Goal: Task Accomplishment & Management: Use online tool/utility

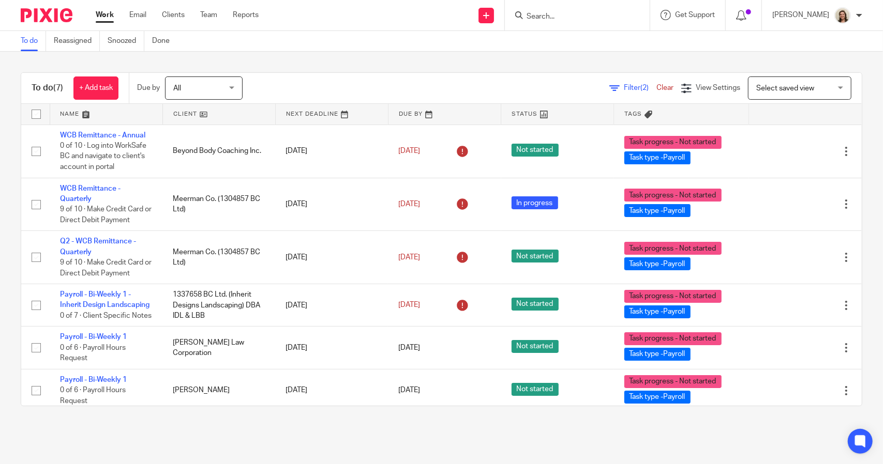
click at [624, 89] on span "Filter (2)" at bounding box center [640, 87] width 33 height 7
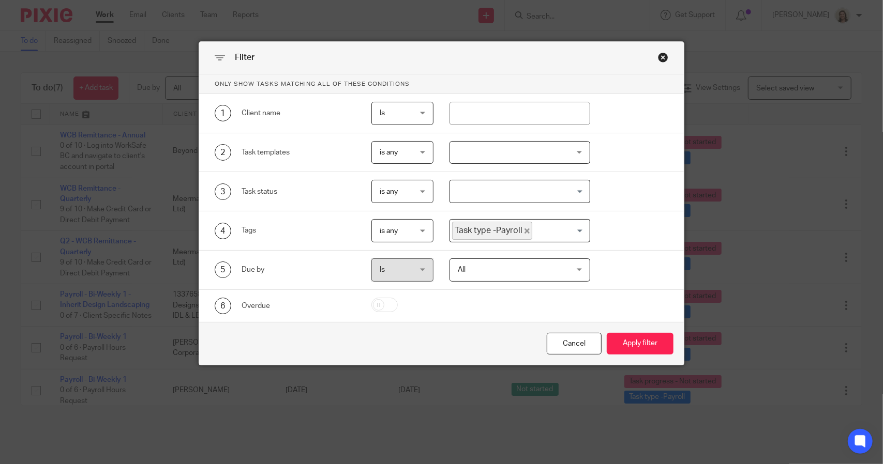
click at [516, 232] on span "Task type -Payroll" at bounding box center [492, 231] width 80 height 18
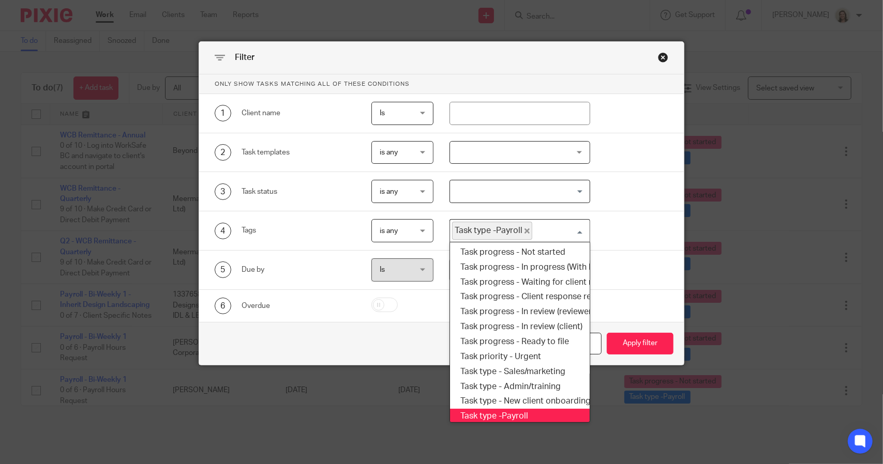
click at [524, 232] on icon "Deselect Task type -Payroll" at bounding box center [526, 231] width 5 height 5
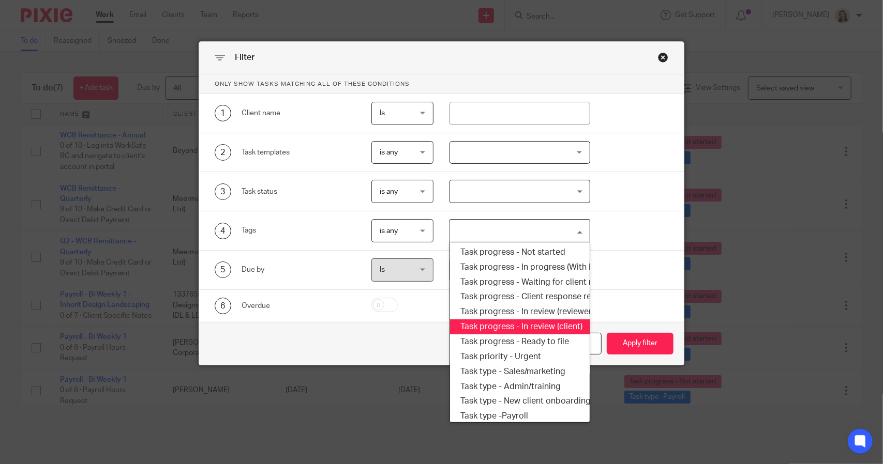
scroll to position [176, 0]
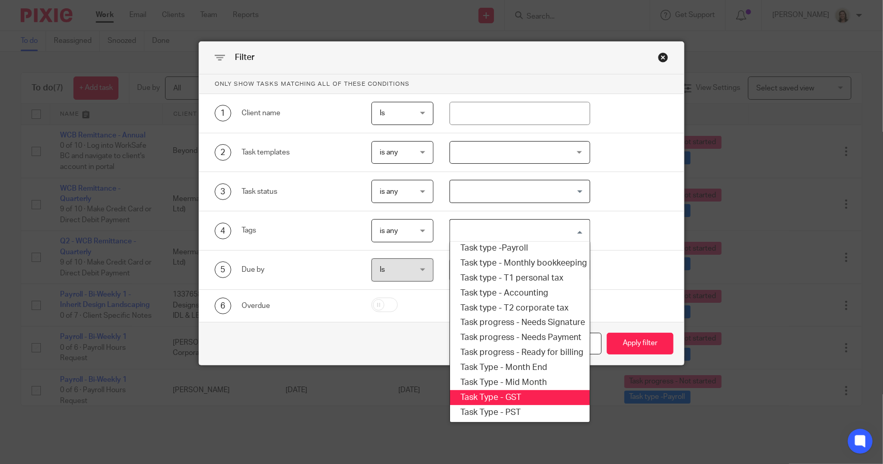
click at [525, 390] on li "Task Type - GST" at bounding box center [519, 397] width 139 height 15
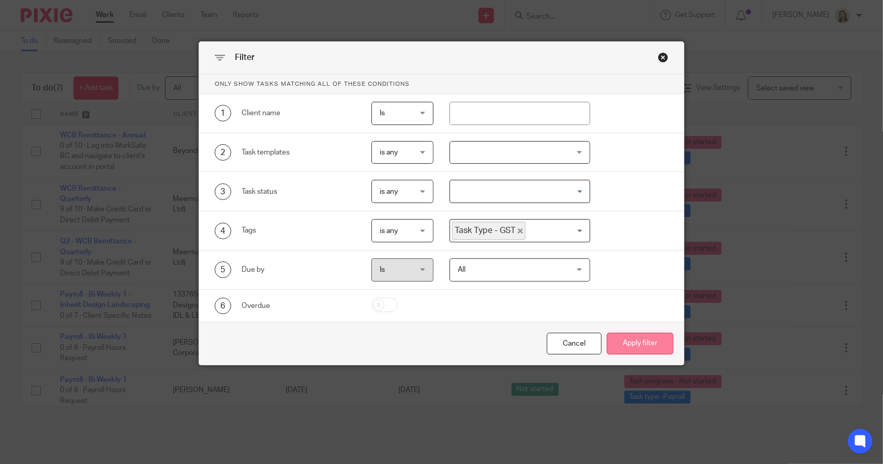
click at [613, 345] on button "Apply filter" at bounding box center [639, 344] width 67 height 22
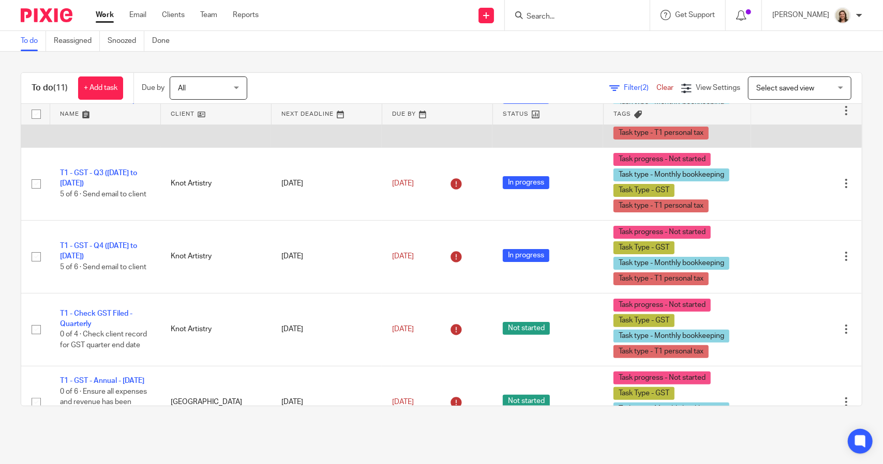
scroll to position [113, 0]
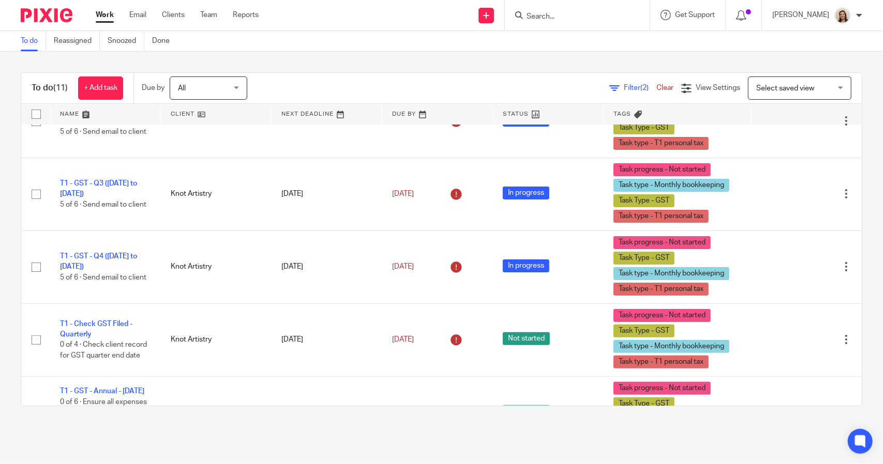
click at [624, 87] on span "Filter (2)" at bounding box center [640, 87] width 33 height 7
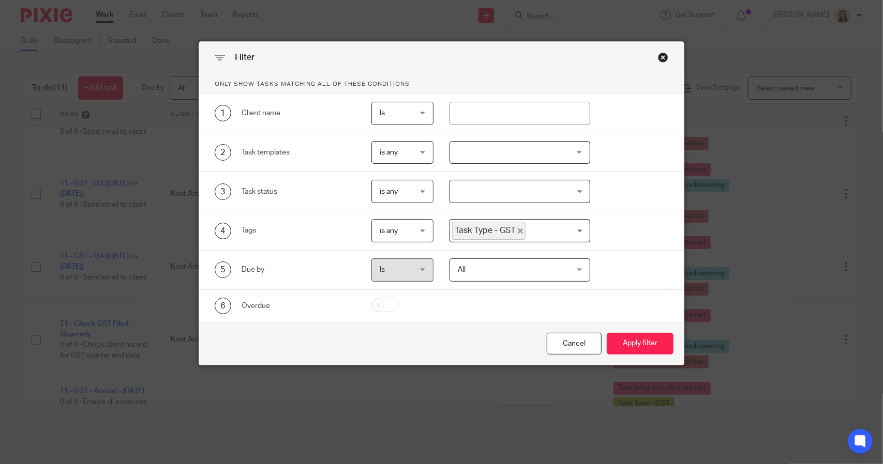
click at [518, 229] on icon "Deselect Task Type - GST" at bounding box center [520, 231] width 5 height 5
click at [515, 231] on input "Search for option" at bounding box center [517, 231] width 132 height 18
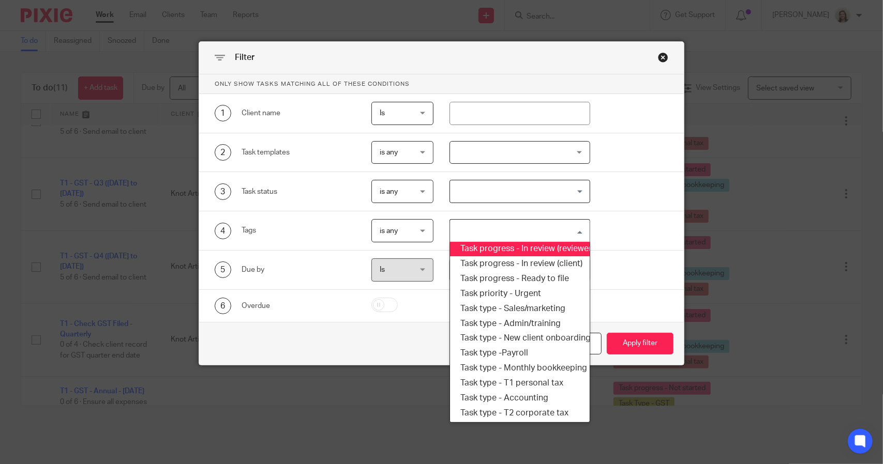
scroll to position [176, 0]
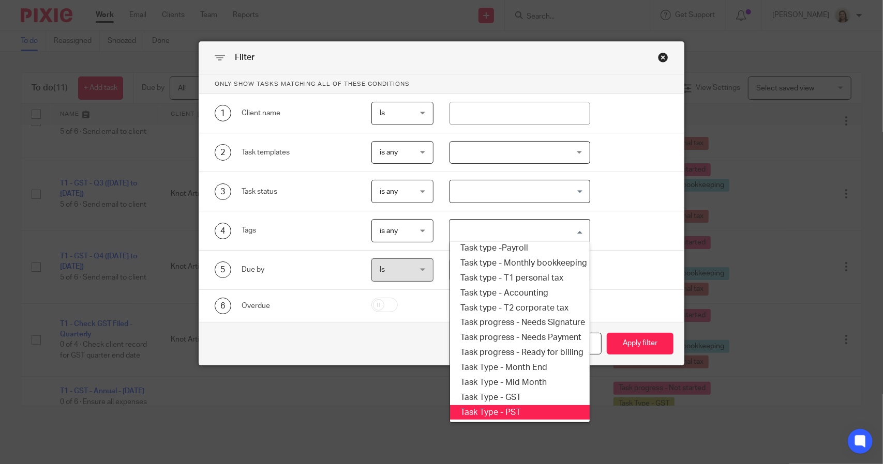
click at [528, 405] on li "Task Type - PST" at bounding box center [519, 412] width 139 height 15
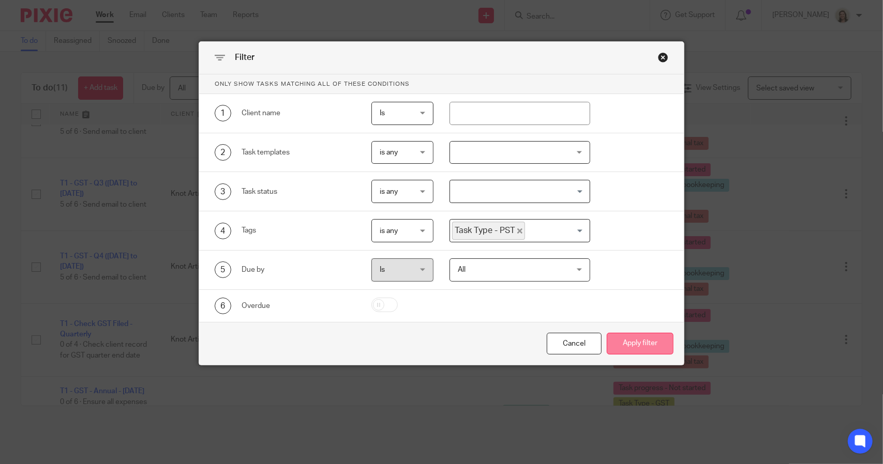
click at [611, 338] on button "Apply filter" at bounding box center [639, 344] width 67 height 22
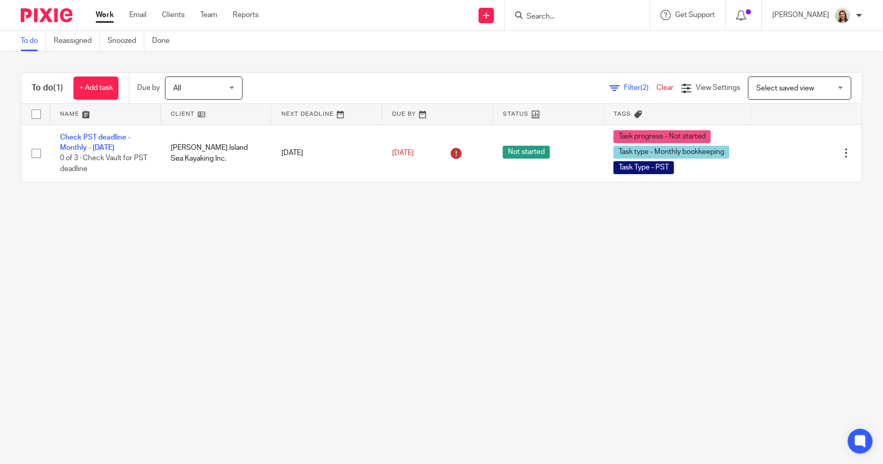
click at [624, 85] on span "Filter (2)" at bounding box center [640, 87] width 33 height 7
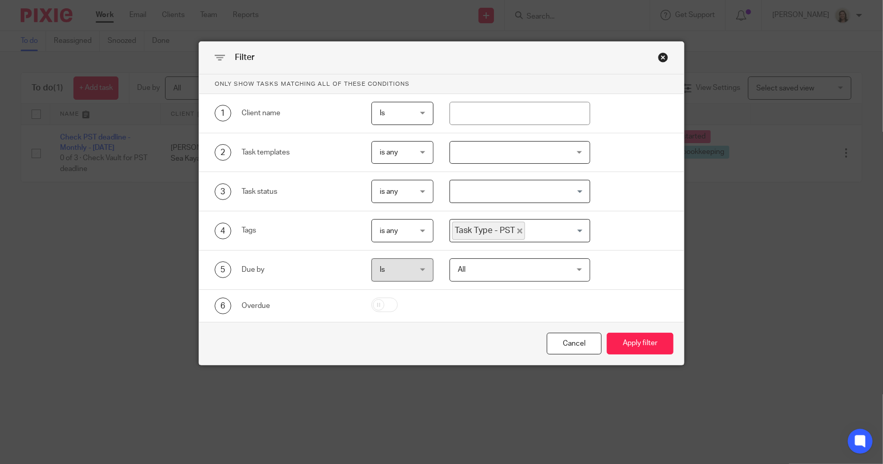
click at [519, 229] on span "Task Type - PST" at bounding box center [488, 231] width 73 height 18
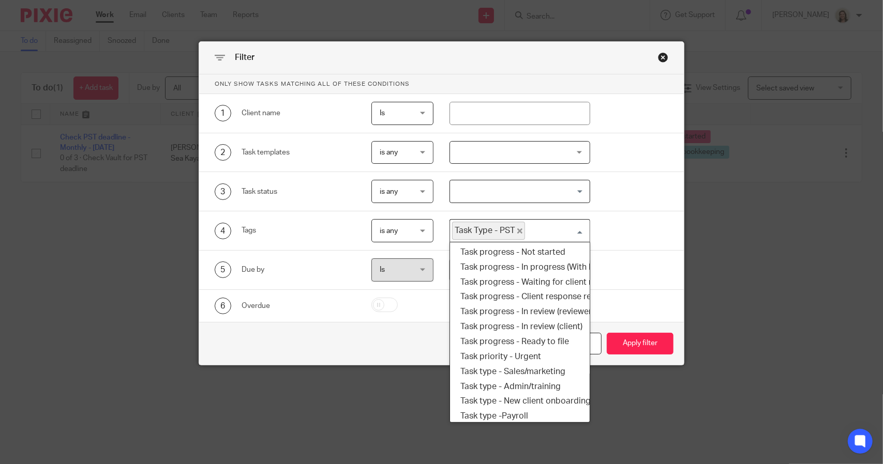
scroll to position [164, 0]
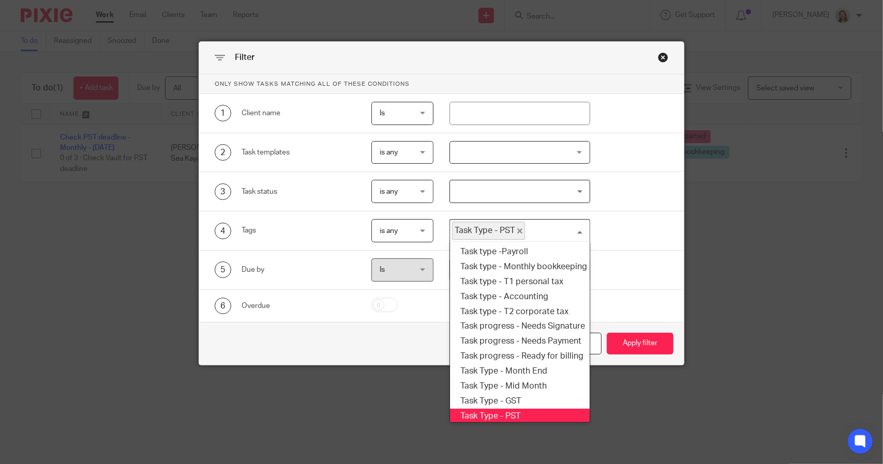
click at [517, 230] on icon "Deselect Task Type - PST" at bounding box center [519, 231] width 5 height 5
click at [512, 230] on input "Search for option" at bounding box center [517, 231] width 132 height 18
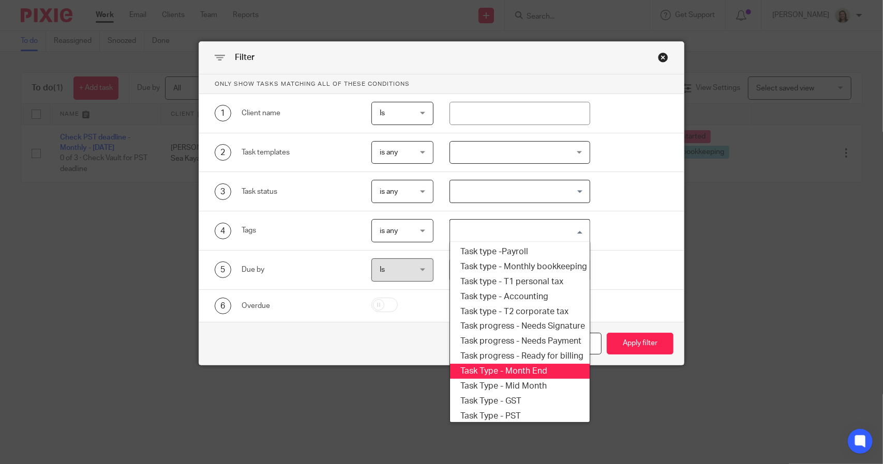
click at [518, 368] on li "Task Type - Month End" at bounding box center [519, 371] width 139 height 15
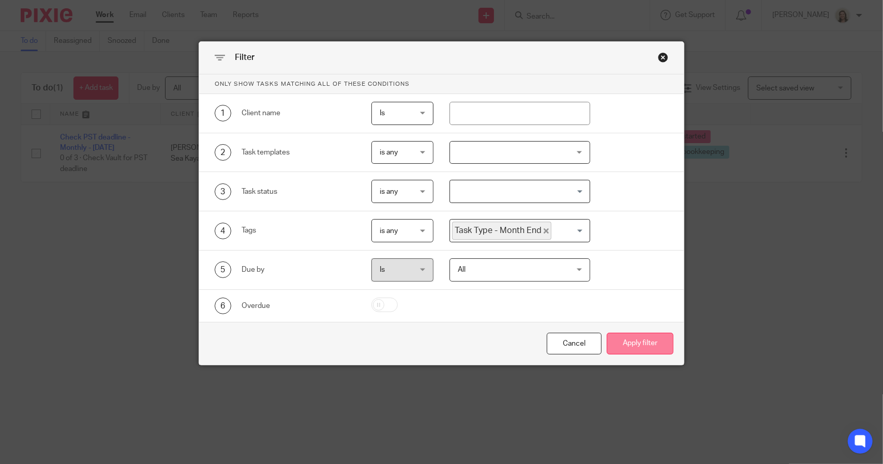
click at [614, 342] on button "Apply filter" at bounding box center [639, 344] width 67 height 22
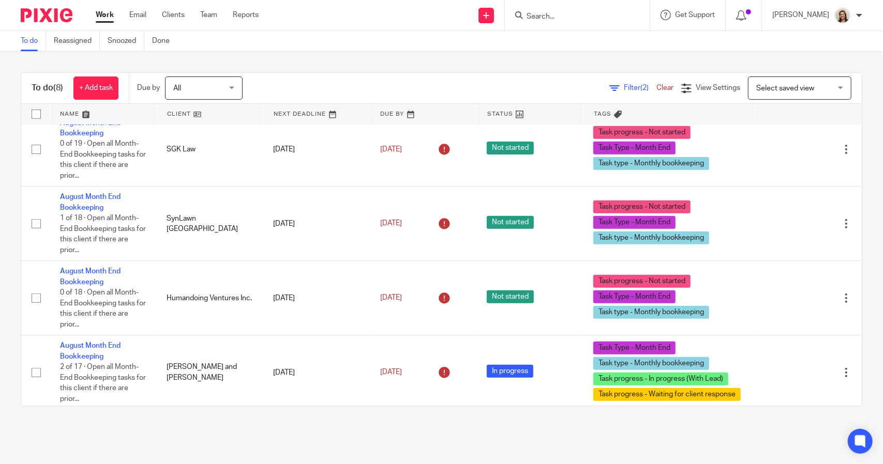
scroll to position [322, 0]
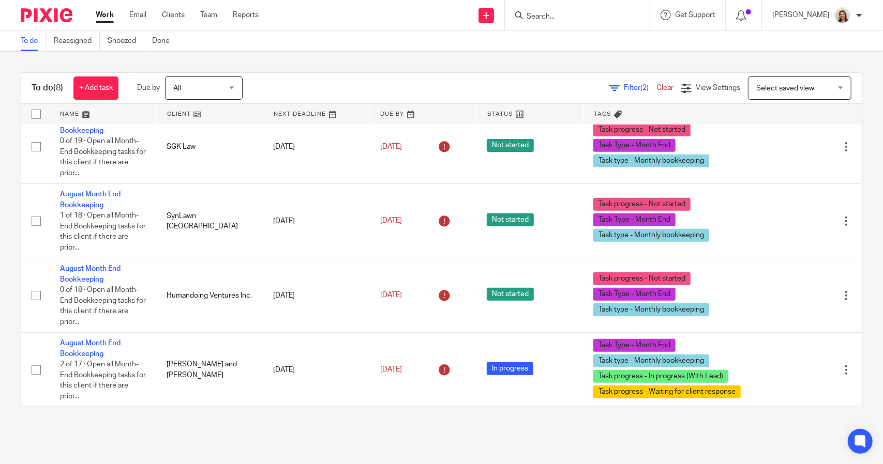
click at [624, 88] on span "Filter (2)" at bounding box center [640, 87] width 33 height 7
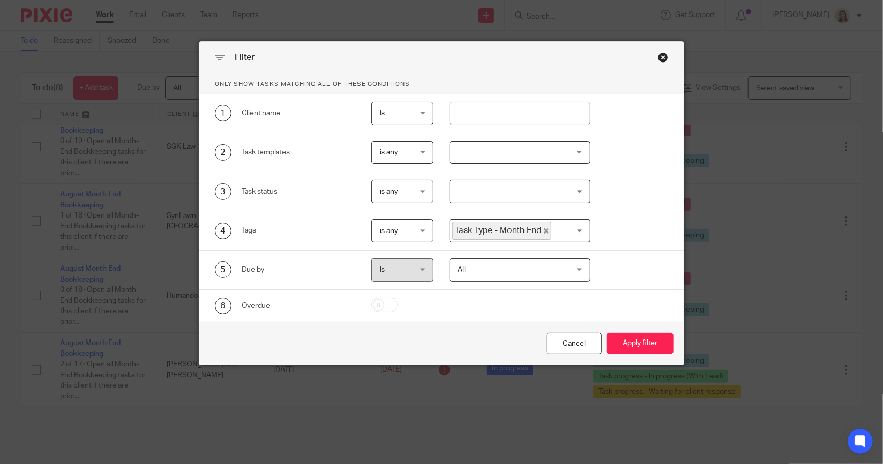
click at [543, 229] on icon "Deselect Task Type - Month End" at bounding box center [545, 231] width 5 height 5
click at [538, 229] on input "Search for option" at bounding box center [517, 231] width 132 height 18
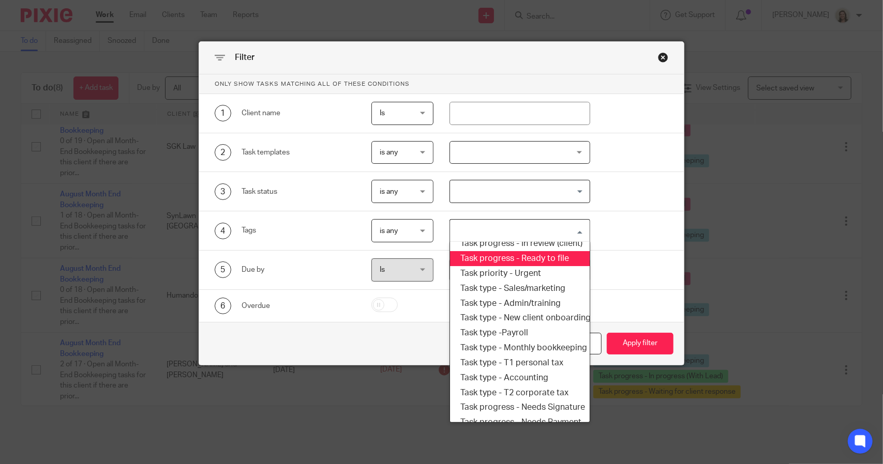
scroll to position [176, 0]
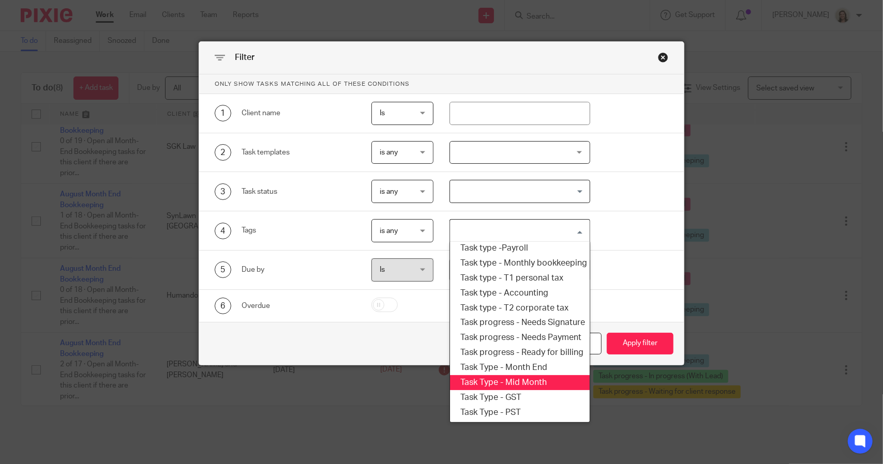
click at [523, 375] on li "Task Type - Mid Month" at bounding box center [519, 382] width 139 height 15
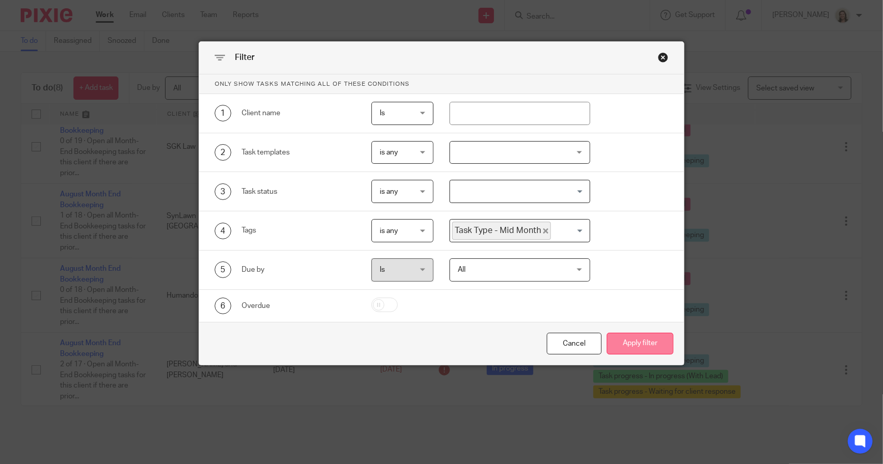
click at [622, 341] on button "Apply filter" at bounding box center [639, 344] width 67 height 22
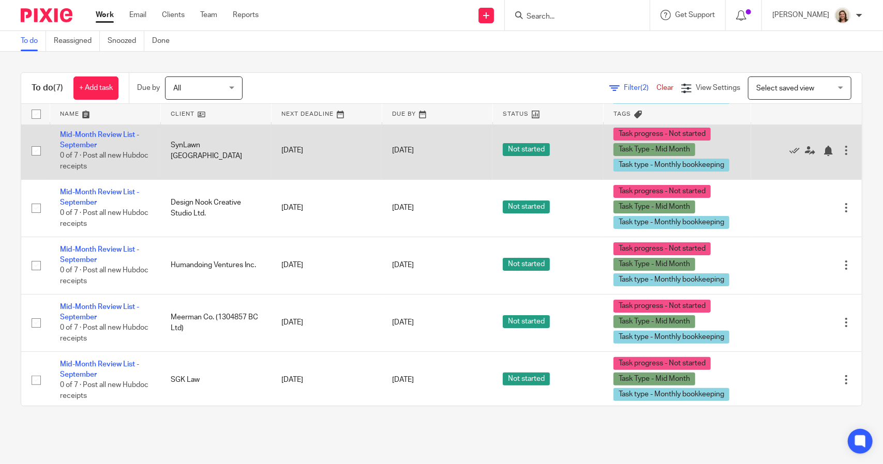
scroll to position [119, 0]
